Goal: Information Seeking & Learning: Learn about a topic

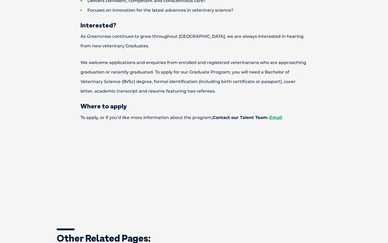
scroll to position [590, 0]
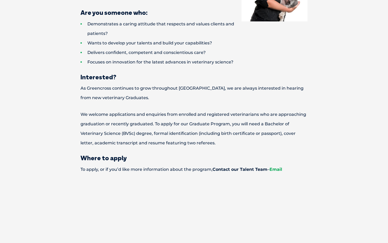
click at [276, 167] on link "Email" at bounding box center [276, 169] width 13 height 5
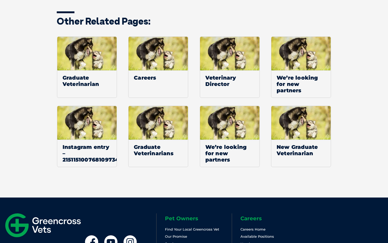
scroll to position [922, 0]
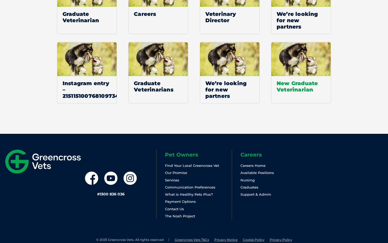
click at [291, 76] on span "New Graduate Veterinarian" at bounding box center [301, 86] width 59 height 21
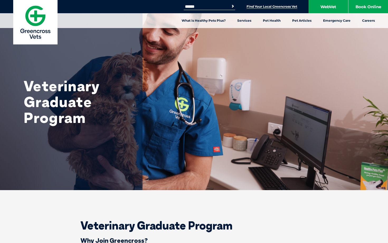
click at [259, 7] on link "Find Your Local Greencross Vet" at bounding box center [272, 6] width 51 height 4
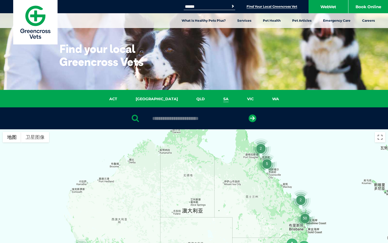
click at [214, 101] on link "SA" at bounding box center [226, 99] width 24 height 6
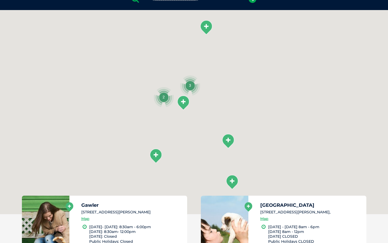
scroll to position [121, 0]
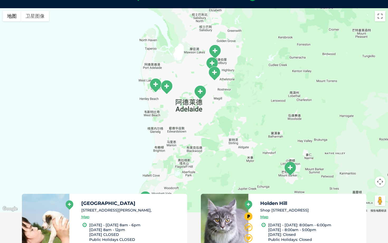
click at [170, 95] on div at bounding box center [194, 110] width 388 height 204
click at [166, 86] on img "Findon Vet Surgery" at bounding box center [166, 87] width 13 height 15
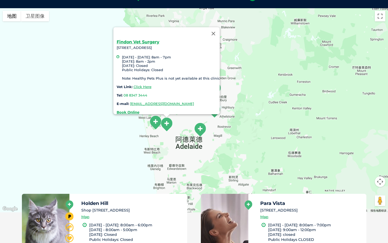
click at [152, 125] on img "Seaton Vet Centre" at bounding box center [155, 122] width 13 height 15
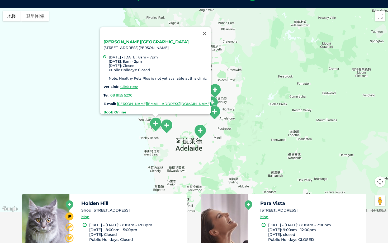
click at [218, 110] on img "Paradise" at bounding box center [214, 112] width 13 height 15
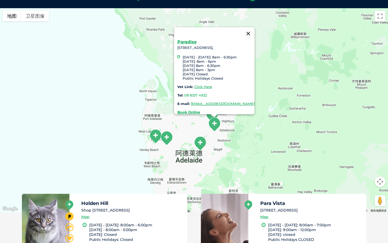
click at [255, 31] on button "关闭" at bounding box center [248, 33] width 13 height 13
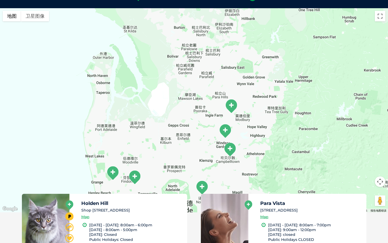
click at [226, 131] on img "Holden Hill" at bounding box center [225, 131] width 13 height 15
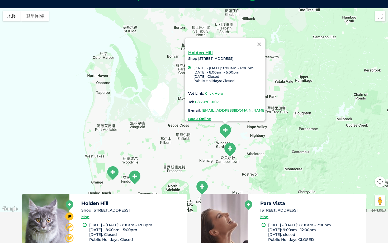
click at [230, 146] on img "Paradise" at bounding box center [229, 149] width 13 height 15
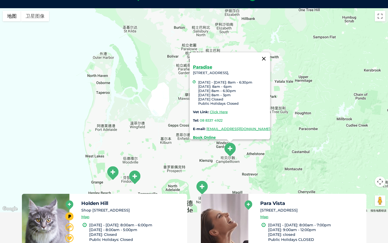
click at [270, 52] on button "关闭" at bounding box center [264, 58] width 13 height 13
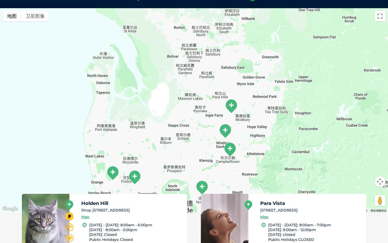
click at [235, 105] on img "Para Vista" at bounding box center [231, 106] width 13 height 15
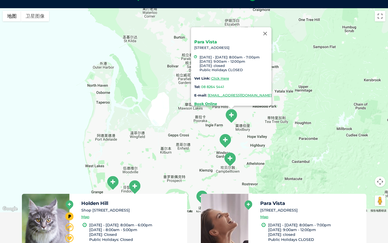
click at [201, 39] on link "Para Vista" at bounding box center [205, 41] width 23 height 5
click at [224, 141] on img "Holden Hill" at bounding box center [225, 140] width 13 height 15
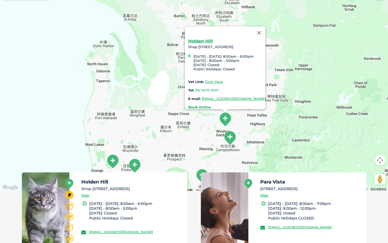
scroll to position [144, 0]
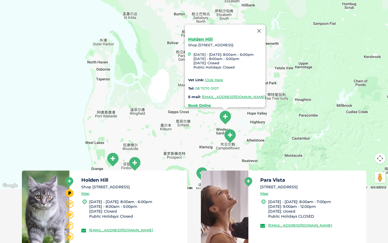
click at [232, 135] on img "Paradise" at bounding box center [229, 136] width 13 height 15
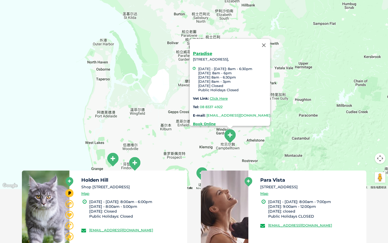
click at [212, 113] on link "greencross.paradise@greencrossvet.com.au" at bounding box center [239, 115] width 64 height 4
click at [212, 96] on link "Click Here" at bounding box center [219, 98] width 18 height 4
click at [193, 53] on div "Paradise 655 Lower North East Road, Paradise, SA 5075, Monday - Wednesday: 8am …" at bounding box center [231, 89] width 77 height 74
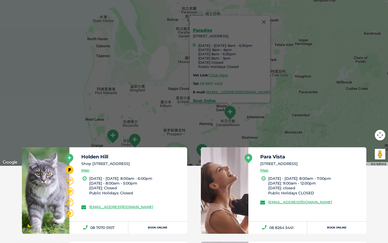
scroll to position [168, 0]
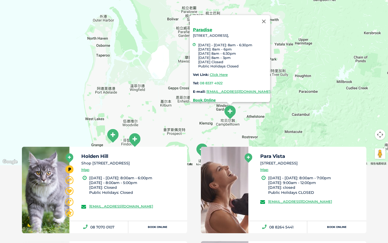
click at [137, 141] on img "Findon Vet Surgery" at bounding box center [134, 140] width 13 height 15
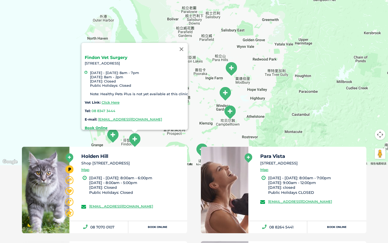
click at [107, 55] on link "Findon Vet Surgery" at bounding box center [106, 57] width 43 height 5
click at [183, 48] on button "关闭" at bounding box center [181, 49] width 13 height 13
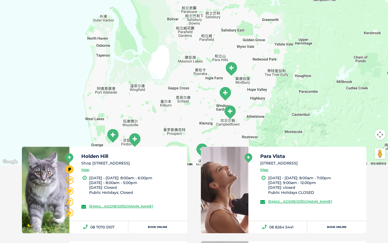
click at [115, 133] on img "Seaton Vet Centre" at bounding box center [112, 135] width 13 height 15
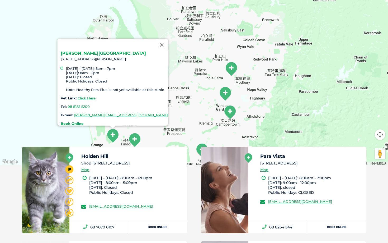
click at [89, 51] on link "Seaton Vet Centre" at bounding box center [103, 53] width 85 height 5
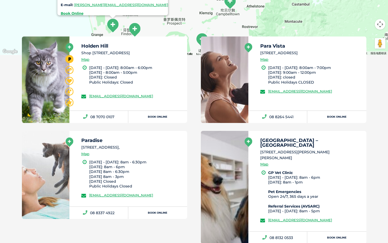
scroll to position [280, 0]
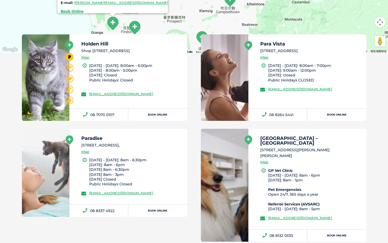
click at [91, 41] on h5 "Holden Hill" at bounding box center [131, 43] width 101 height 5
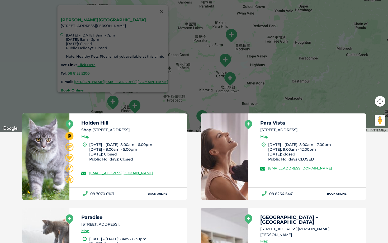
scroll to position [188, 0]
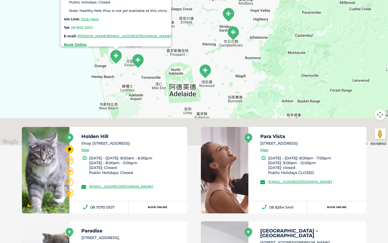
drag, startPoint x: 210, startPoint y: 80, endPoint x: 212, endPoint y: 21, distance: 59.0
click at [212, 21] on div "Seaton Vet Centre 342 Tapleys Hill Road, Seaton SA 5023 Monday - Friday: 8am - …" at bounding box center [194, 43] width 388 height 204
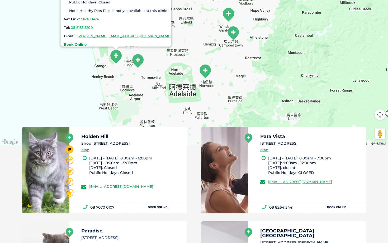
click at [206, 73] on img "Greencross Vet Centre – Norwood" at bounding box center [205, 71] width 13 height 15
click at [206, 69] on img "Greencross Vet Centre – Norwood" at bounding box center [205, 71] width 13 height 15
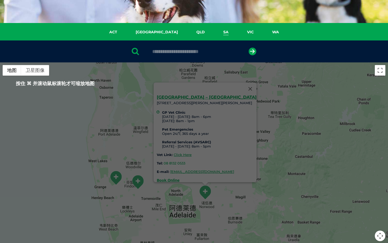
scroll to position [58, 0]
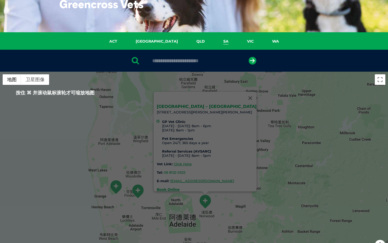
click at [226, 104] on link "Greencross Vet Centre – Norwood" at bounding box center [207, 106] width 100 height 5
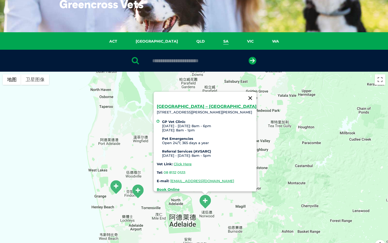
click at [244, 94] on button "关闭" at bounding box center [250, 98] width 13 height 13
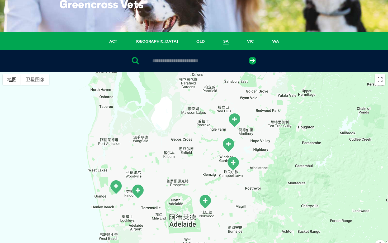
click at [226, 140] on img "Holden Hill" at bounding box center [228, 145] width 13 height 15
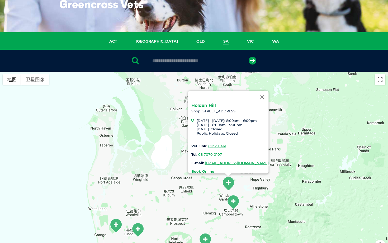
click at [195, 104] on link "Holden Hill" at bounding box center [204, 105] width 25 height 5
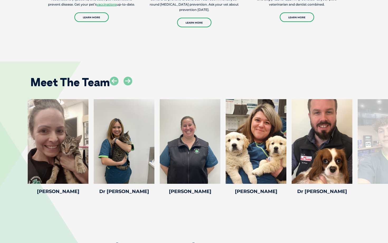
scroll to position [1049, 0]
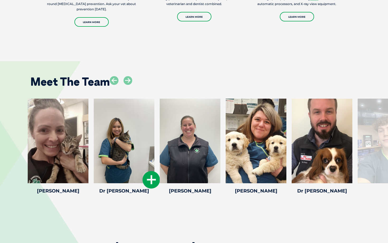
click at [133, 147] on div at bounding box center [124, 141] width 61 height 85
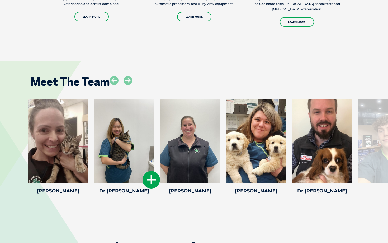
click at [152, 184] on icon at bounding box center [151, 179] width 17 height 17
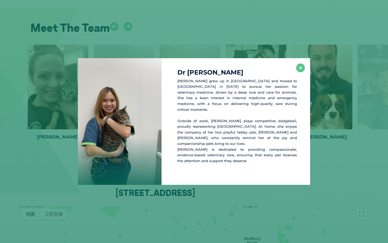
scroll to position [1103, 0]
click at [302, 71] on button "×" at bounding box center [300, 67] width 9 height 9
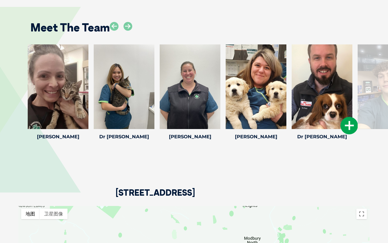
click at [321, 94] on div at bounding box center [322, 86] width 61 height 85
click at [349, 125] on icon at bounding box center [349, 125] width 17 height 17
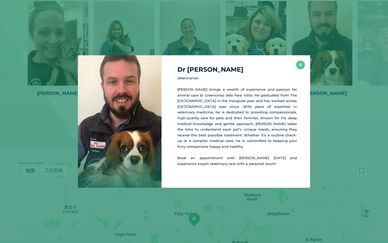
scroll to position [1153, 0]
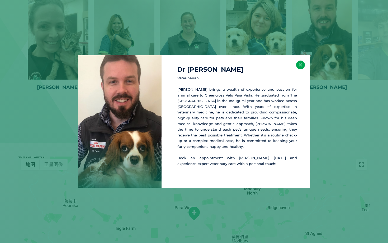
click at [300, 69] on button "×" at bounding box center [300, 64] width 9 height 9
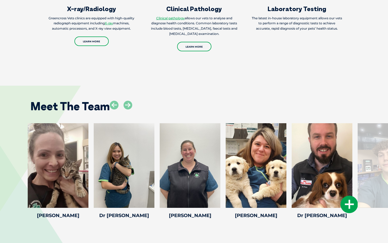
scroll to position [1025, 0]
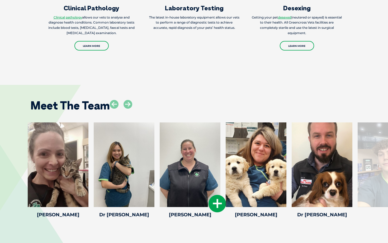
click at [219, 200] on icon at bounding box center [217, 203] width 17 height 17
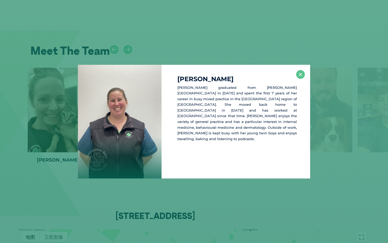
scroll to position [1080, 0]
click at [299, 73] on button "×" at bounding box center [300, 74] width 9 height 9
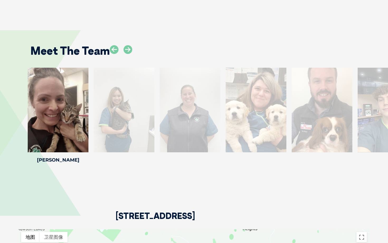
click at [344, 177] on div "Meet The Team Dr Anne-Marie M Dr Anne-Marie M Veterinarian At home, Anne-Marie …" at bounding box center [194, 100] width 388 height 172
click at [132, 54] on div at bounding box center [121, 53] width 22 height 17
click at [131, 53] on icon at bounding box center [128, 49] width 9 height 9
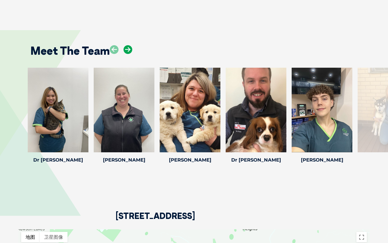
click at [129, 50] on icon at bounding box center [128, 49] width 9 height 9
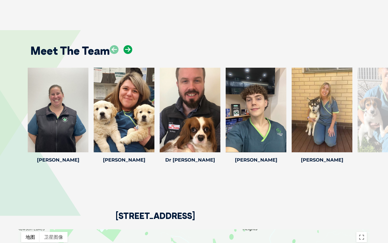
click at [129, 50] on icon at bounding box center [128, 49] width 9 height 9
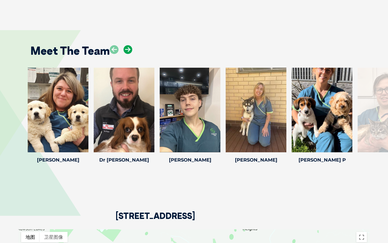
click at [129, 50] on icon at bounding box center [128, 49] width 9 height 9
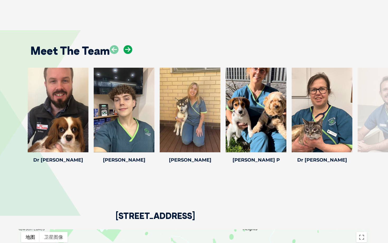
click at [129, 50] on icon at bounding box center [128, 49] width 9 height 9
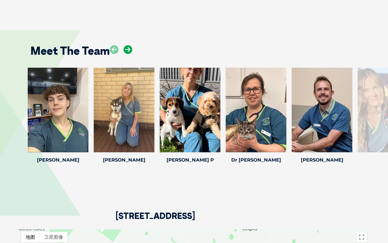
click at [128, 50] on icon at bounding box center [128, 49] width 9 height 9
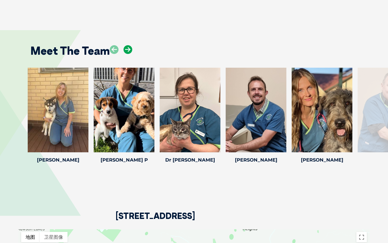
click at [128, 50] on icon at bounding box center [128, 49] width 9 height 9
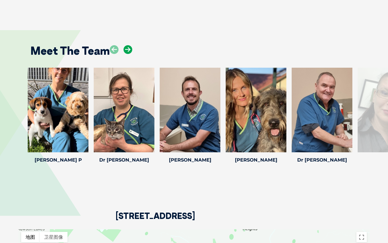
click at [128, 50] on icon at bounding box center [128, 49] width 9 height 9
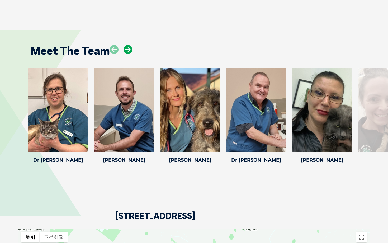
click at [128, 50] on icon at bounding box center [128, 49] width 9 height 9
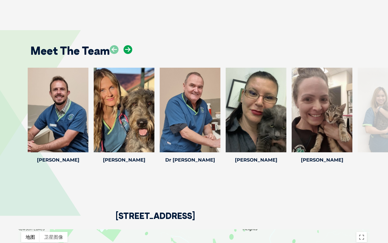
click at [128, 50] on icon at bounding box center [128, 49] width 9 height 9
click at [201, 108] on div at bounding box center [190, 110] width 61 height 85
click at [221, 141] on icon at bounding box center [217, 148] width 17 height 17
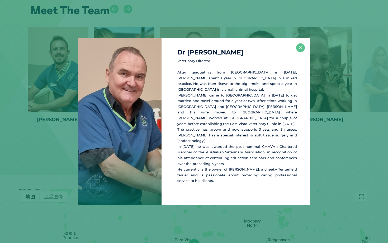
scroll to position [1123, 0]
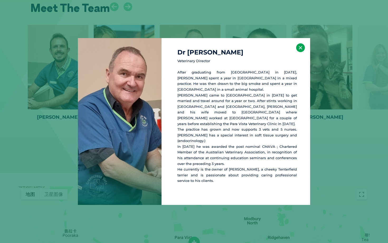
click at [298, 52] on button "×" at bounding box center [300, 47] width 9 height 9
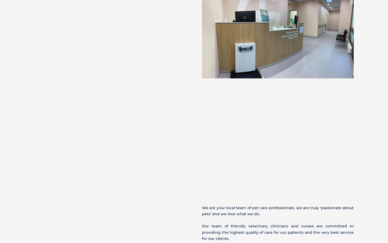
scroll to position [0, 0]
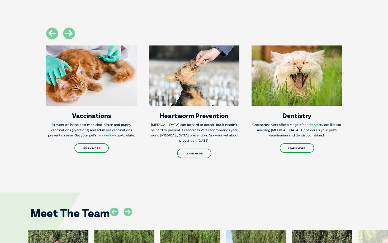
scroll to position [823, 0]
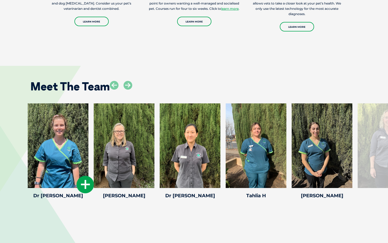
click at [89, 176] on icon at bounding box center [85, 184] width 17 height 17
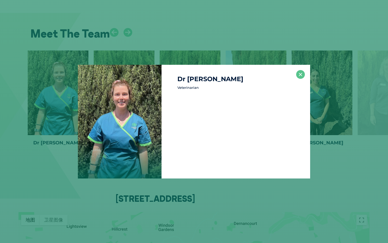
scroll to position [878, 0]
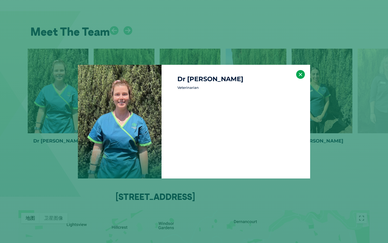
click at [302, 74] on button "×" at bounding box center [300, 74] width 9 height 9
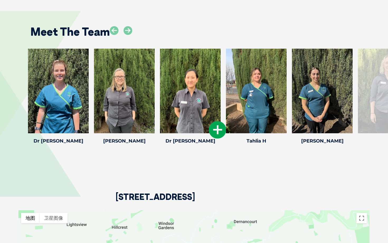
click at [218, 125] on icon at bounding box center [217, 129] width 17 height 17
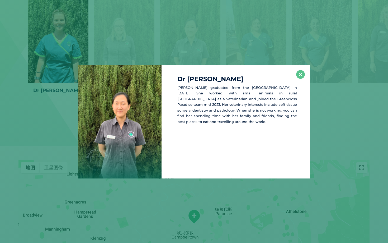
scroll to position [932, 0]
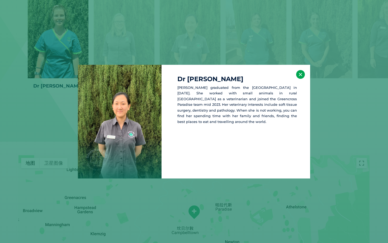
click at [301, 73] on button "×" at bounding box center [300, 74] width 9 height 9
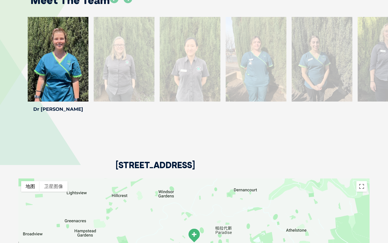
scroll to position [868, 0]
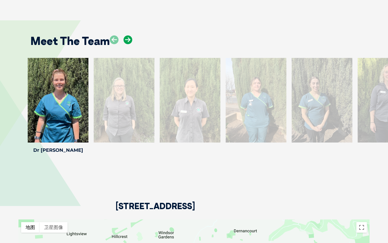
click at [127, 35] on icon at bounding box center [128, 39] width 9 height 9
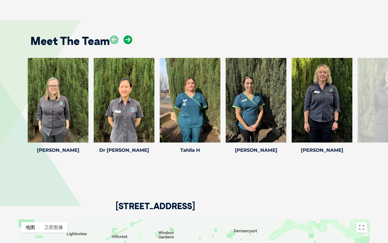
click at [127, 35] on icon at bounding box center [128, 39] width 9 height 9
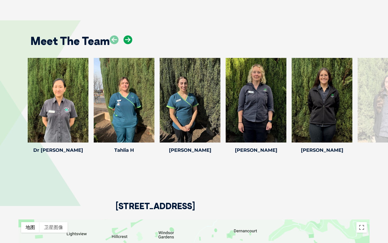
click at [127, 35] on icon at bounding box center [128, 39] width 9 height 9
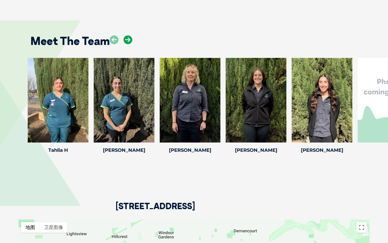
click at [127, 35] on icon at bounding box center [128, 39] width 9 height 9
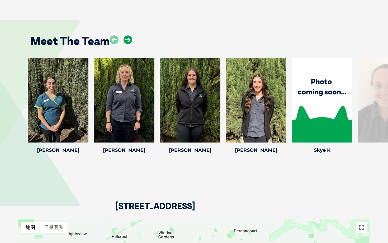
click at [127, 35] on icon at bounding box center [128, 39] width 9 height 9
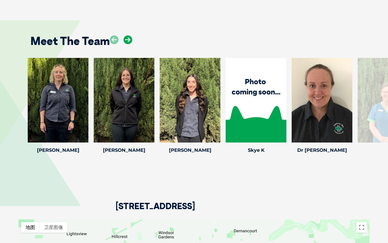
click at [127, 35] on icon at bounding box center [128, 39] width 9 height 9
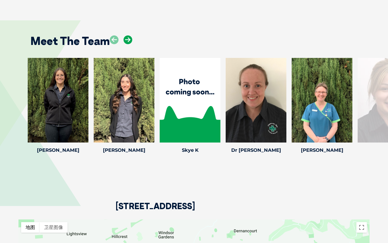
click at [127, 35] on icon at bounding box center [128, 39] width 9 height 9
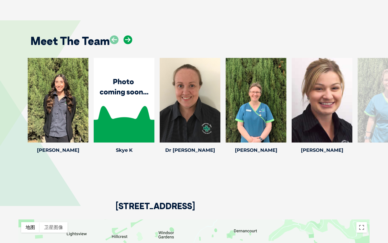
click at [127, 35] on icon at bounding box center [128, 39] width 9 height 9
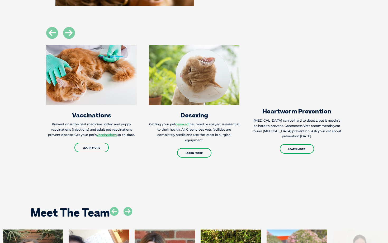
scroll to position [775, 0]
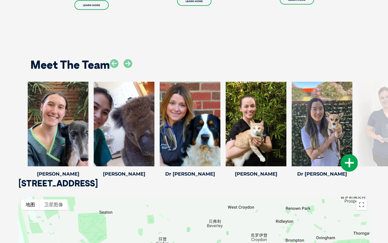
click at [347, 162] on icon at bounding box center [349, 162] width 17 height 17
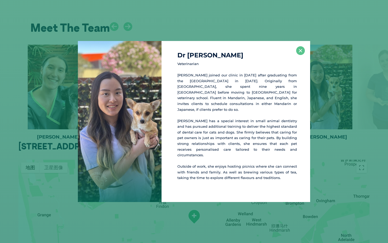
scroll to position [816, 0]
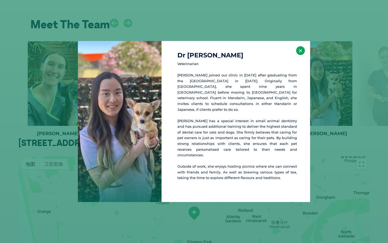
click at [302, 54] on button "×" at bounding box center [300, 50] width 9 height 9
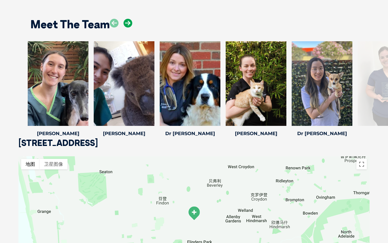
click at [127, 25] on icon at bounding box center [128, 23] width 9 height 9
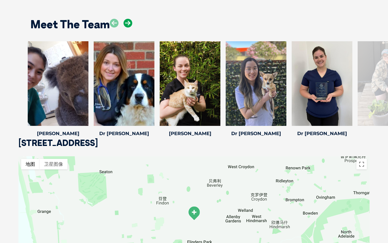
click at [127, 23] on icon at bounding box center [128, 23] width 9 height 9
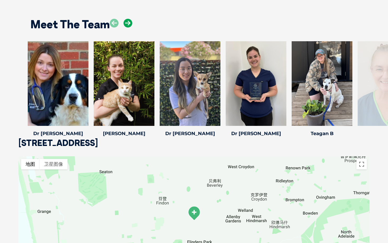
click at [127, 23] on icon at bounding box center [128, 23] width 9 height 9
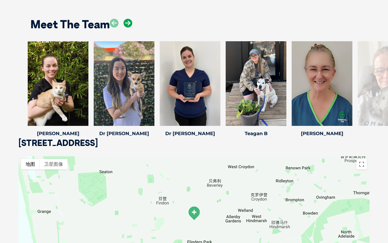
click at [127, 23] on icon at bounding box center [128, 23] width 9 height 9
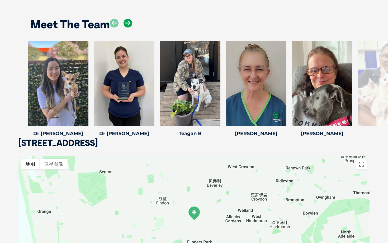
click at [127, 23] on icon at bounding box center [128, 23] width 9 height 9
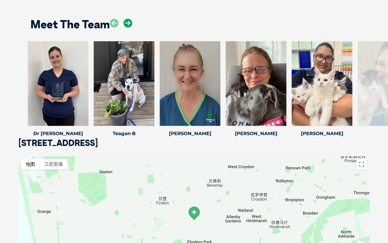
click at [126, 23] on icon at bounding box center [128, 23] width 9 height 9
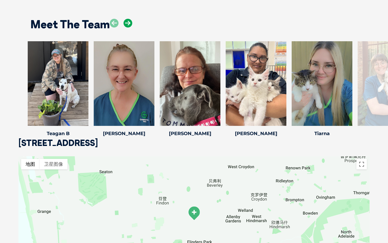
click at [126, 23] on icon at bounding box center [128, 23] width 9 height 9
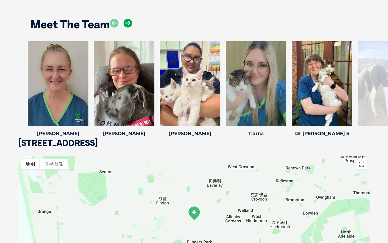
click at [126, 23] on icon at bounding box center [128, 23] width 9 height 9
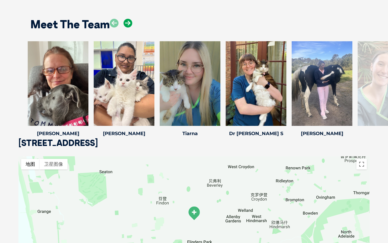
click at [126, 23] on icon at bounding box center [128, 23] width 9 height 9
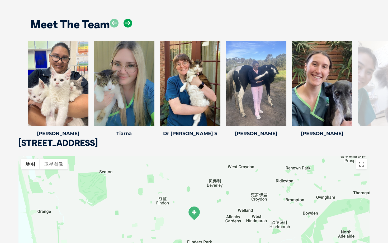
click at [126, 23] on icon at bounding box center [128, 23] width 9 height 9
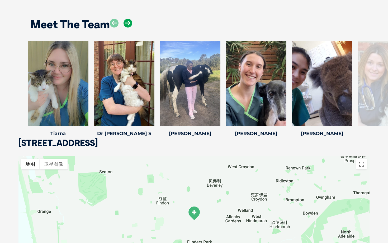
click at [126, 23] on icon at bounding box center [128, 23] width 9 height 9
click at [127, 23] on icon at bounding box center [128, 23] width 9 height 9
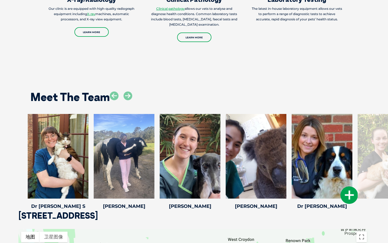
scroll to position [749, 0]
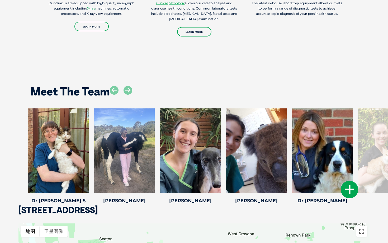
click at [352, 193] on icon at bounding box center [349, 189] width 17 height 17
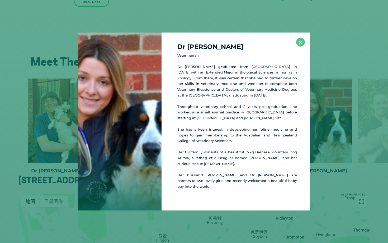
scroll to position [780, 0]
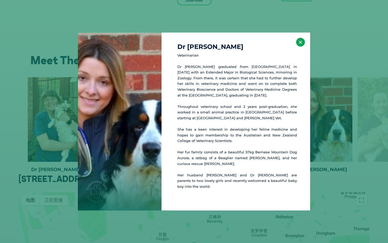
click at [301, 45] on button "×" at bounding box center [300, 42] width 9 height 9
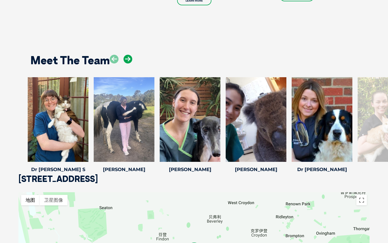
click at [125, 60] on icon at bounding box center [128, 59] width 9 height 9
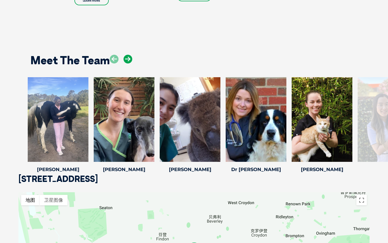
click at [125, 60] on icon at bounding box center [128, 59] width 9 height 9
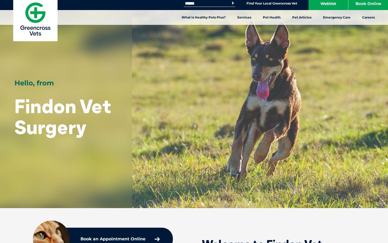
scroll to position [0, 0]
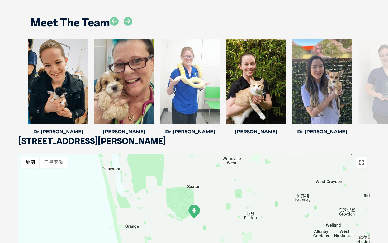
scroll to position [804, 0]
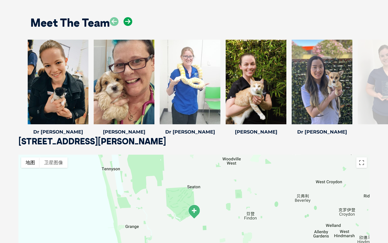
click at [127, 17] on icon at bounding box center [128, 21] width 9 height 9
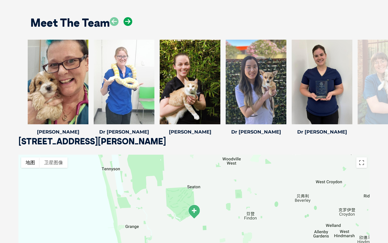
click at [127, 17] on icon at bounding box center [128, 21] width 9 height 9
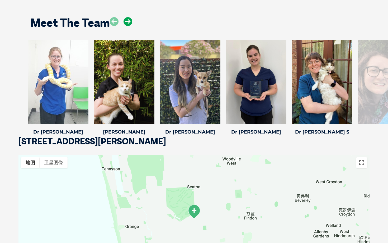
click at [127, 17] on icon at bounding box center [128, 21] width 9 height 9
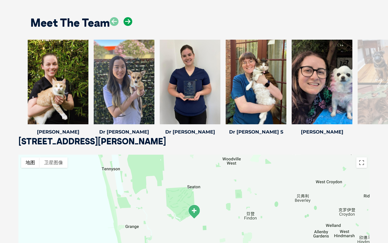
click at [127, 17] on icon at bounding box center [128, 21] width 9 height 9
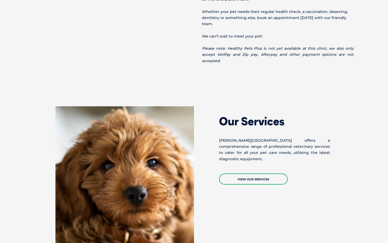
scroll to position [0, 0]
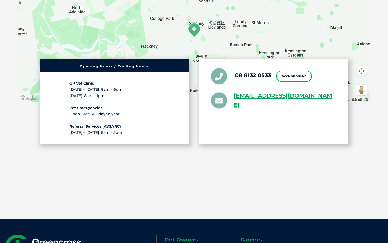
scroll to position [988, 0]
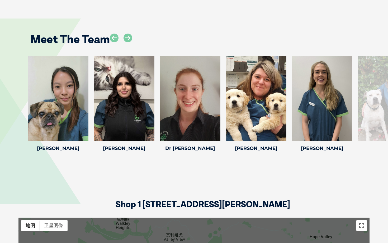
scroll to position [766, 0]
click at [83, 129] on icon at bounding box center [85, 137] width 17 height 17
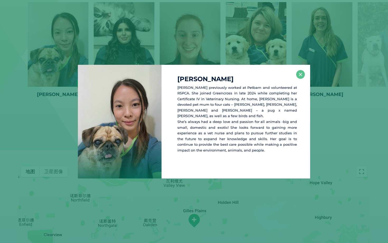
scroll to position [820, 0]
click at [300, 77] on button "×" at bounding box center [300, 74] width 9 height 9
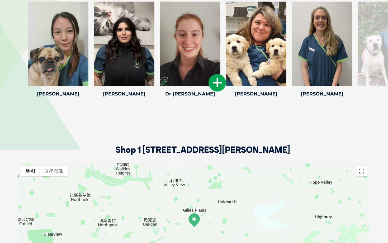
click at [218, 74] on icon at bounding box center [217, 82] width 17 height 17
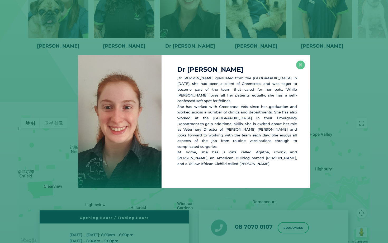
scroll to position [872, 0]
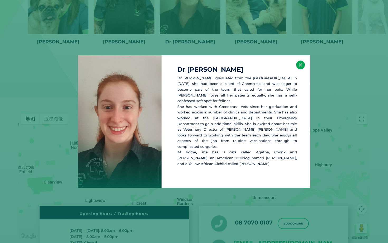
click at [301, 69] on button "×" at bounding box center [300, 64] width 9 height 9
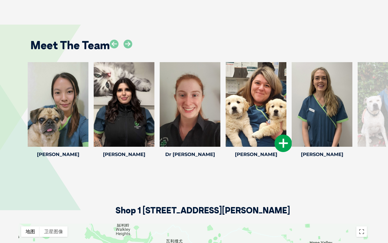
scroll to position [750, 0]
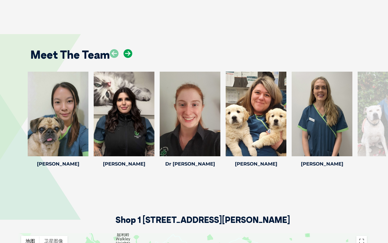
click at [128, 49] on icon at bounding box center [128, 53] width 9 height 9
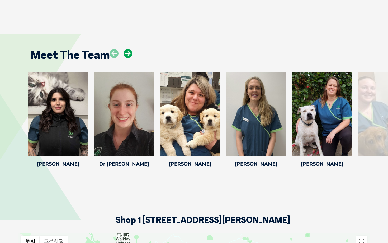
click at [128, 49] on icon at bounding box center [128, 53] width 9 height 9
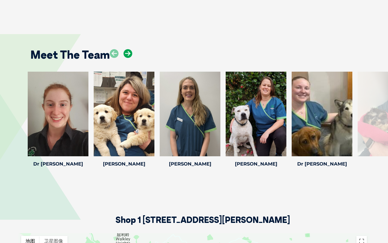
click at [128, 49] on icon at bounding box center [128, 53] width 9 height 9
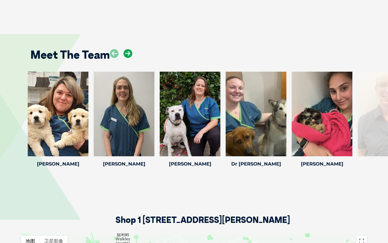
click at [128, 49] on icon at bounding box center [128, 53] width 9 height 9
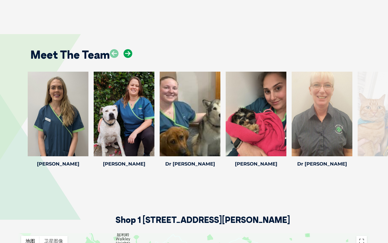
click at [128, 49] on icon at bounding box center [128, 53] width 9 height 9
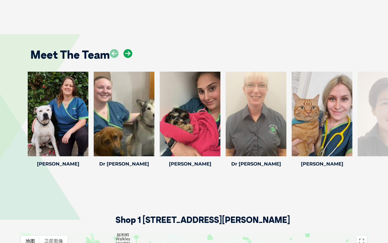
click at [128, 49] on icon at bounding box center [128, 53] width 9 height 9
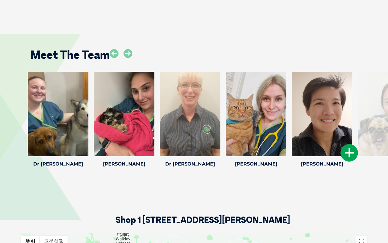
click at [347, 144] on icon at bounding box center [349, 152] width 17 height 17
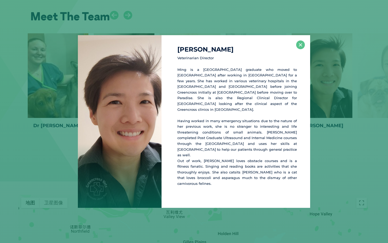
scroll to position [791, 0]
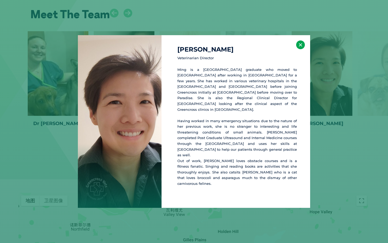
click at [300, 49] on button "×" at bounding box center [300, 44] width 9 height 9
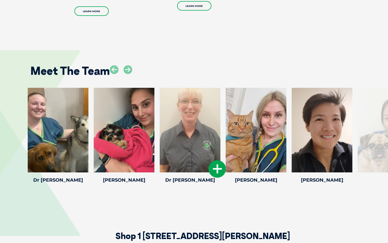
scroll to position [734, 0]
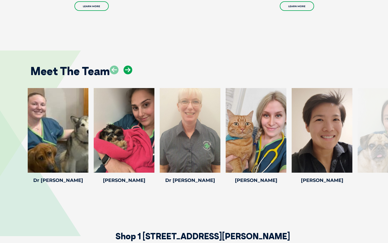
click at [126, 66] on icon at bounding box center [128, 70] width 9 height 9
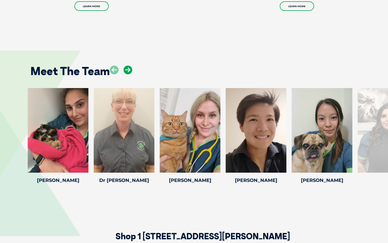
click at [126, 66] on icon at bounding box center [128, 70] width 9 height 9
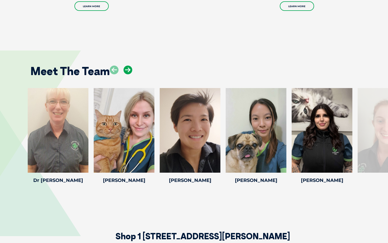
click at [126, 66] on icon at bounding box center [128, 70] width 9 height 9
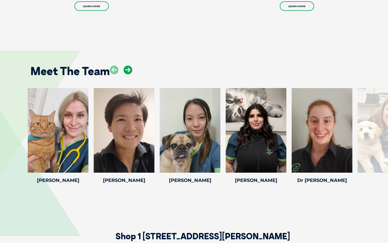
click at [126, 66] on icon at bounding box center [128, 70] width 9 height 9
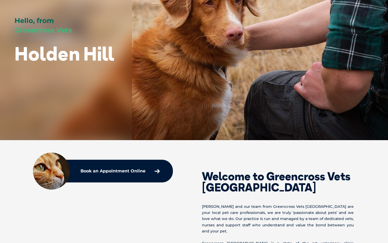
scroll to position [0, 0]
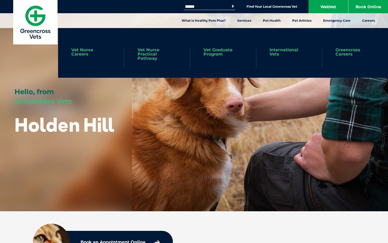
click at [222, 51] on link "Vet Graduate Program" at bounding box center [223, 52] width 39 height 8
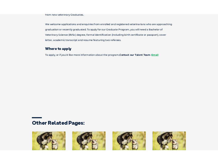
scroll to position [652, 0]
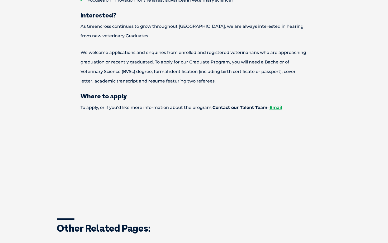
click at [249, 183] on p at bounding box center [194, 162] width 264 height 87
click at [278, 105] on link "Email" at bounding box center [276, 107] width 13 height 5
